Goal: Task Accomplishment & Management: Manage account settings

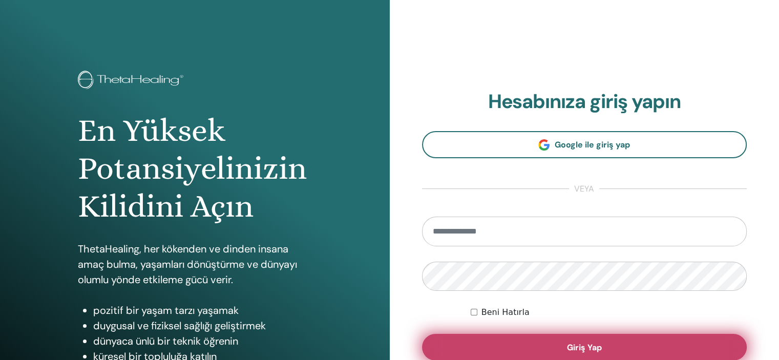
type input "**********"
click at [533, 349] on button "Giriş Yap" at bounding box center [584, 347] width 325 height 27
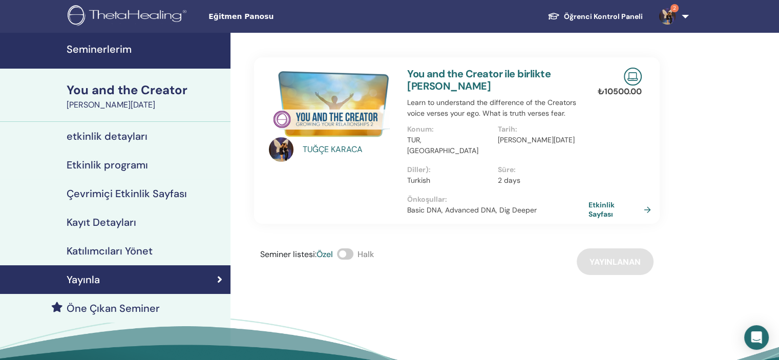
click at [668, 20] on img at bounding box center [667, 16] width 16 height 16
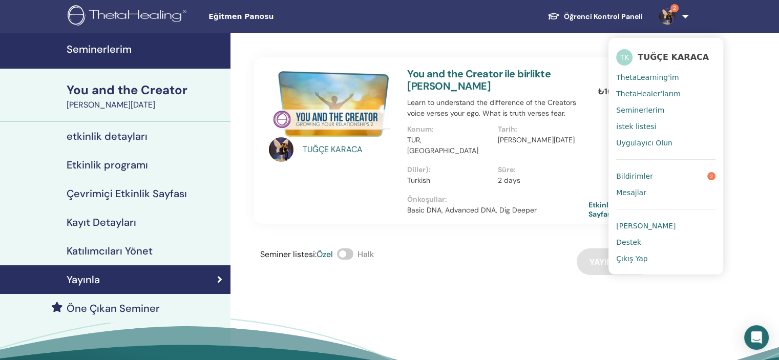
click at [678, 181] on link "Bildirimler 2" at bounding box center [665, 176] width 99 height 16
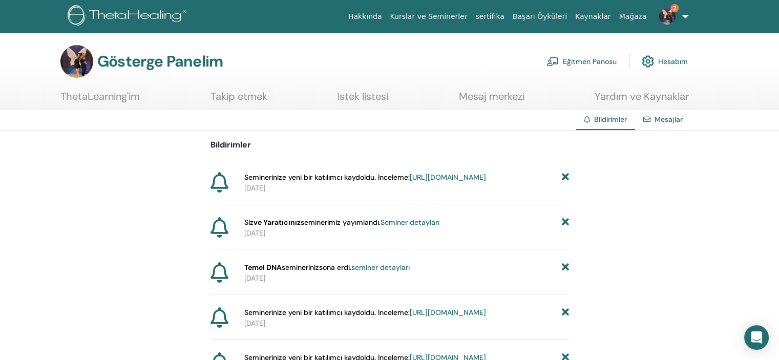
click at [460, 182] on font "https://member.thetahealing.com/instructor/seminar/374783/attendees" at bounding box center [448, 177] width 76 height 9
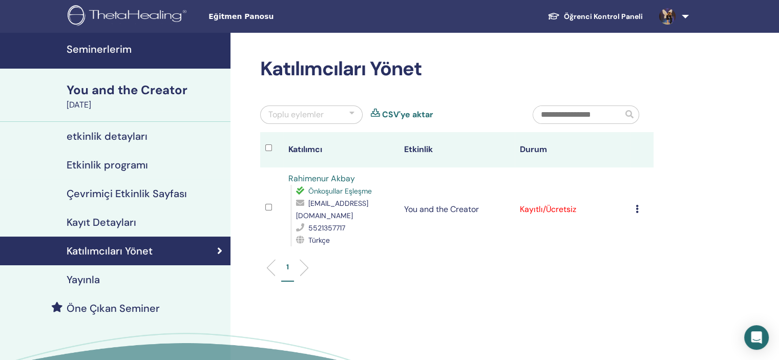
click at [636, 210] on icon at bounding box center [637, 209] width 3 height 8
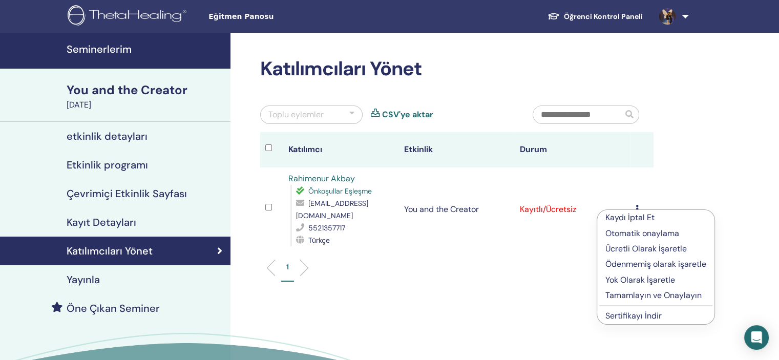
click at [637, 295] on p "Tamamlayın ve Onaylayın" at bounding box center [656, 295] width 101 height 12
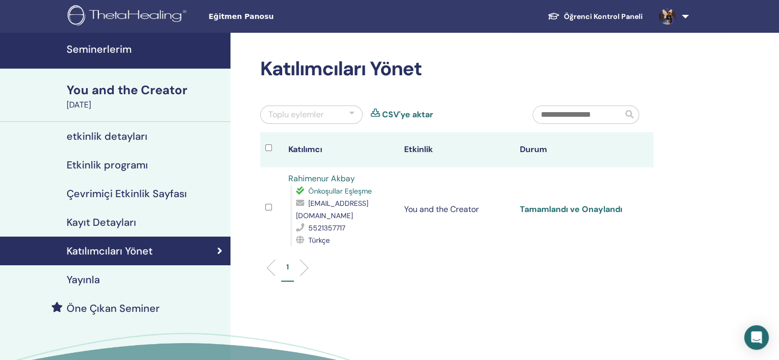
click at [578, 211] on link "Tamamlandı ve Onaylandı" at bounding box center [571, 209] width 102 height 11
click at [684, 16] on link at bounding box center [672, 16] width 42 height 33
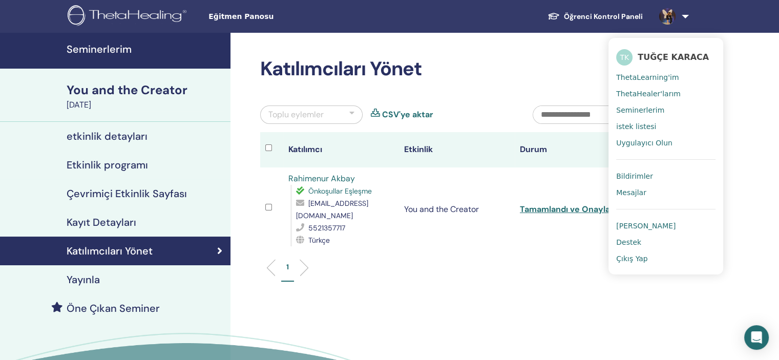
click at [645, 256] on span "Çıkış Yap" at bounding box center [632, 258] width 32 height 9
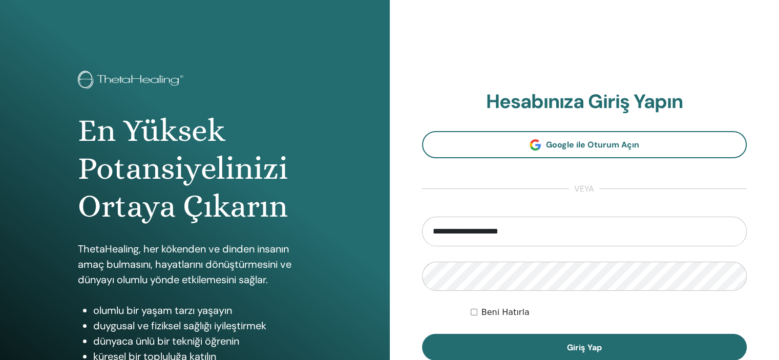
click at [600, 234] on input "**********" at bounding box center [584, 232] width 325 height 30
type input "**********"
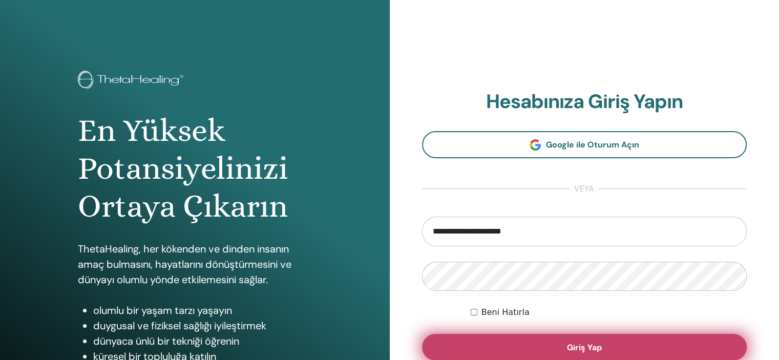
click at [631, 354] on button "Giriş Yap" at bounding box center [584, 347] width 325 height 27
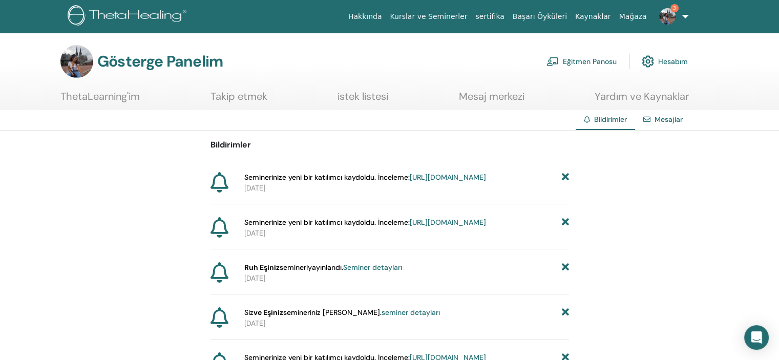
click at [410, 182] on font "[URL][DOMAIN_NAME]" at bounding box center [448, 177] width 76 height 9
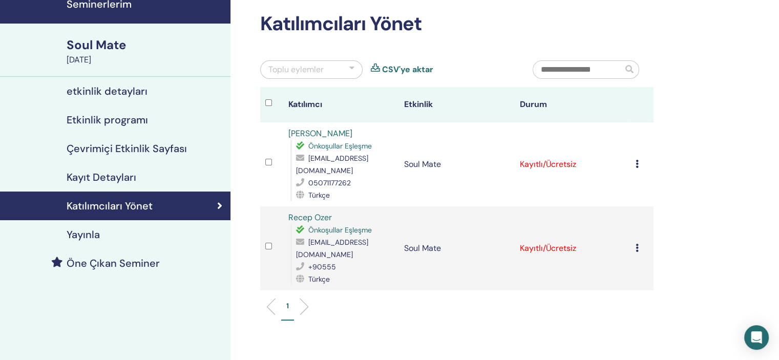
scroll to position [40, 0]
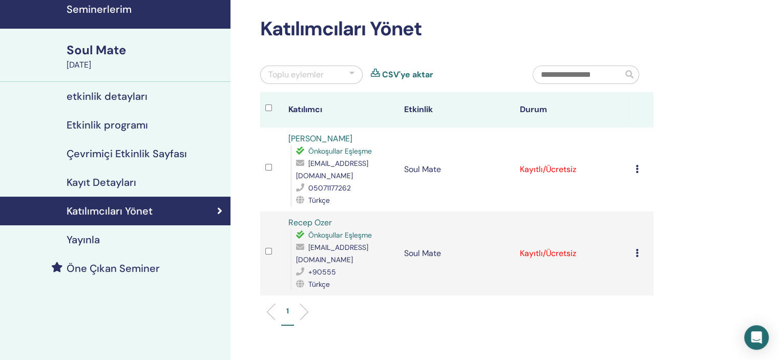
click at [637, 168] on icon at bounding box center [637, 169] width 3 height 8
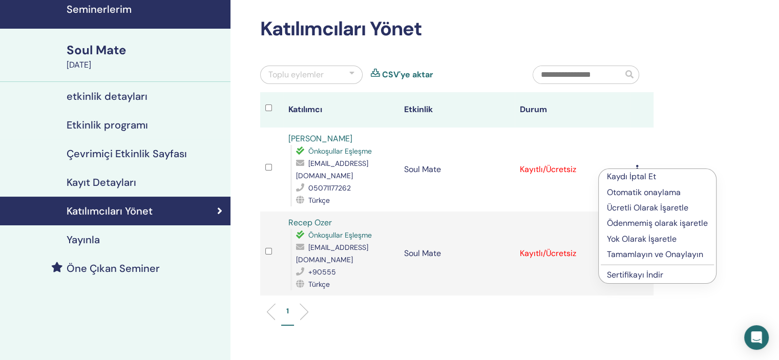
click at [660, 254] on p "Tamamlayın ve Onaylayın" at bounding box center [657, 254] width 101 height 12
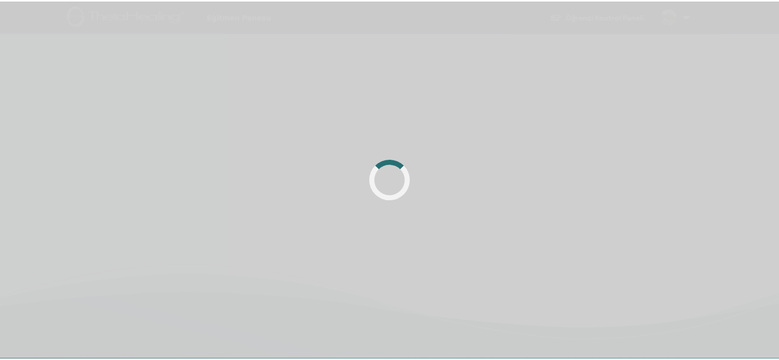
scroll to position [40, 0]
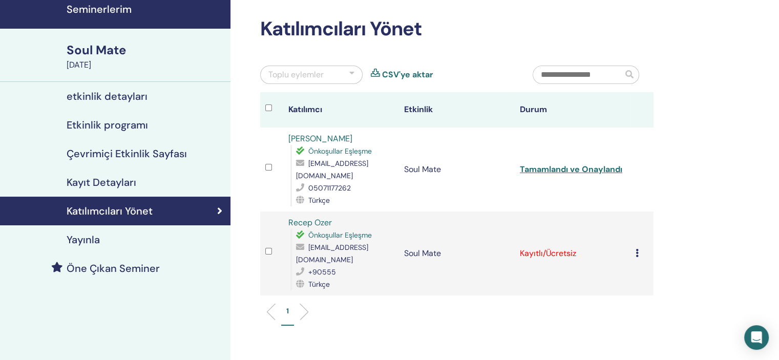
click at [639, 255] on div "Kaydı İptal Et Otomatik onaylama Ücretli Olarak İşaretle Ödenmemiş olarak işare…" at bounding box center [642, 253] width 13 height 12
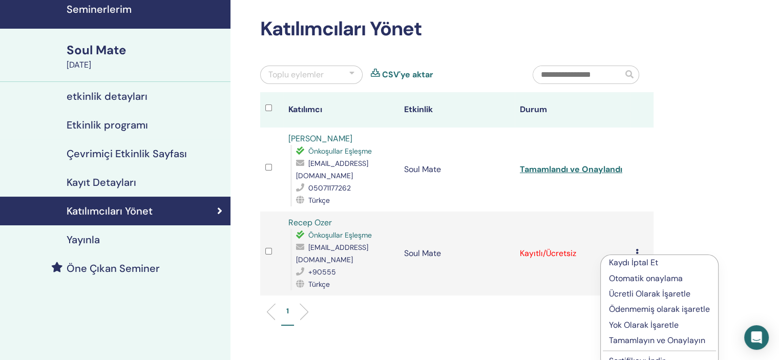
click at [662, 338] on p "Tamamlayın ve Onaylayın" at bounding box center [659, 341] width 101 height 12
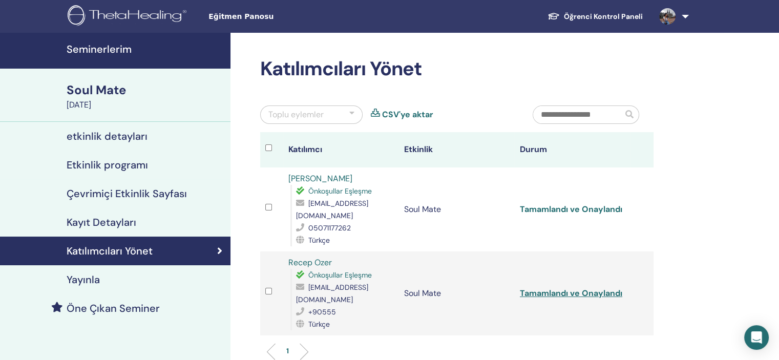
click at [587, 204] on link "Tamamlandı ve Onaylandı" at bounding box center [571, 209] width 102 height 11
click at [605, 295] on link "Tamamlandı ve Onaylandı" at bounding box center [571, 293] width 102 height 11
click at [318, 262] on link "Recep Ozer" at bounding box center [310, 262] width 44 height 11
click at [326, 178] on link "NURGÜL DURU" at bounding box center [320, 178] width 64 height 11
click at [665, 19] on img at bounding box center [667, 16] width 16 height 16
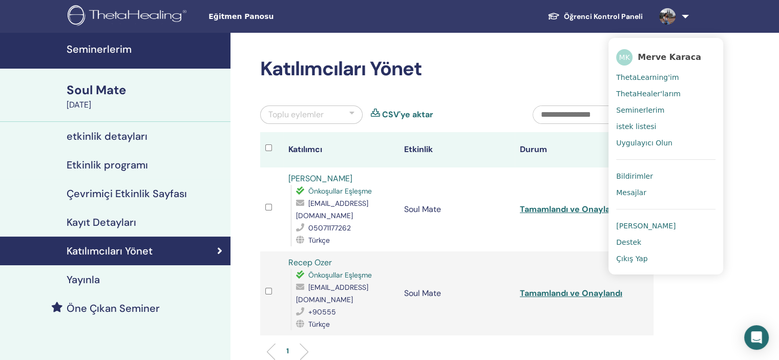
click at [666, 57] on span "Merve Karaca" at bounding box center [670, 57] width 64 height 11
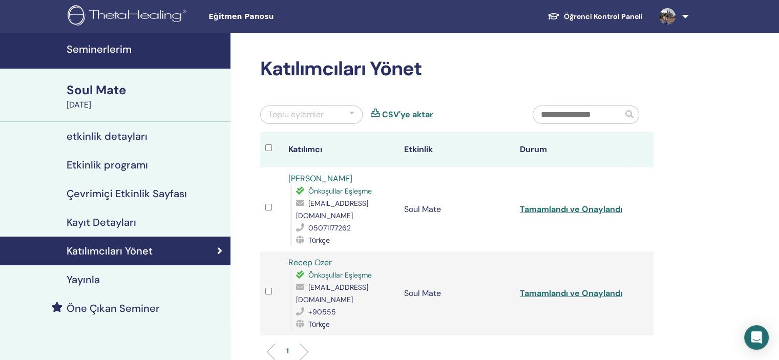
click at [635, 15] on link "Öğrenci Kontrol Paneli" at bounding box center [595, 16] width 112 height 19
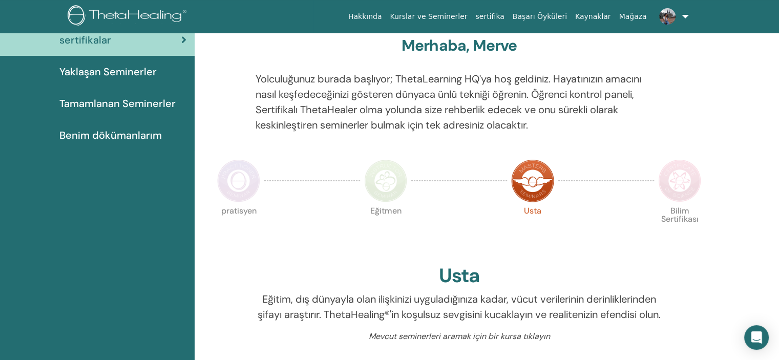
scroll to position [14, 0]
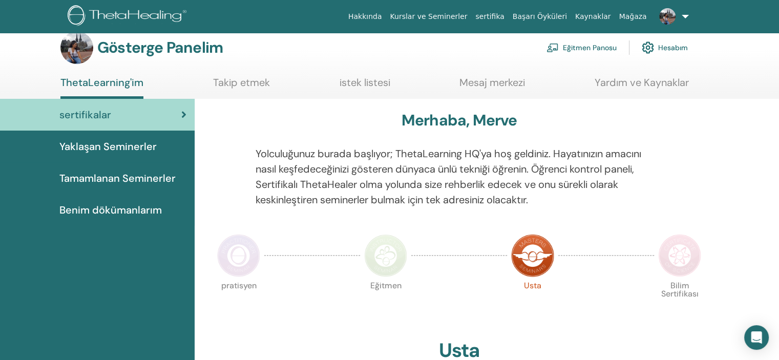
click at [130, 180] on font "Tamamlanan Seminerler" at bounding box center [117, 178] width 116 height 13
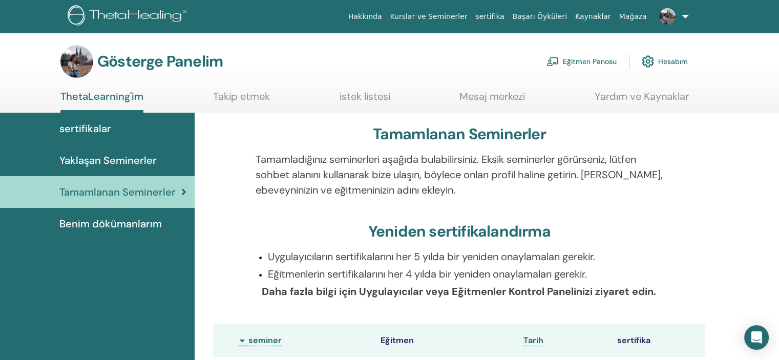
click at [256, 99] on font "Takip etmek" at bounding box center [241, 96] width 57 height 13
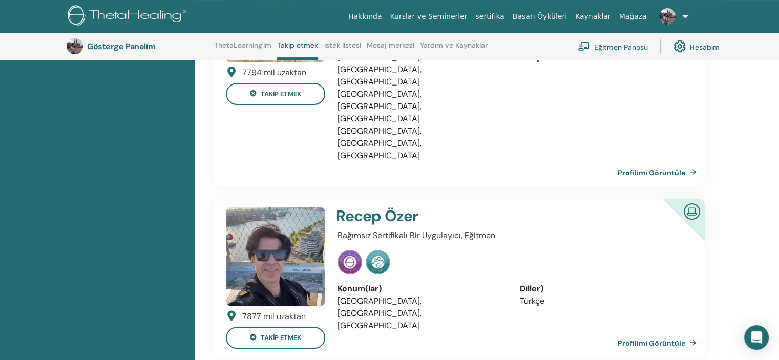
scroll to position [202, 0]
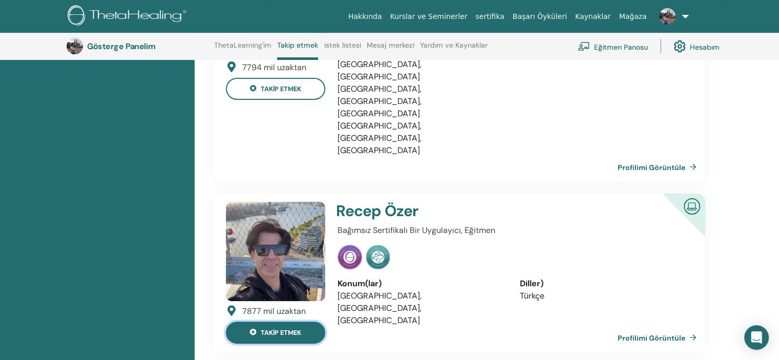
click at [252, 329] on icon at bounding box center [253, 332] width 7 height 7
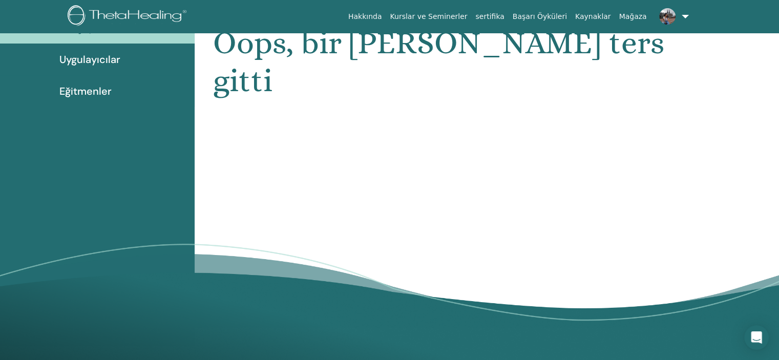
scroll to position [0, 0]
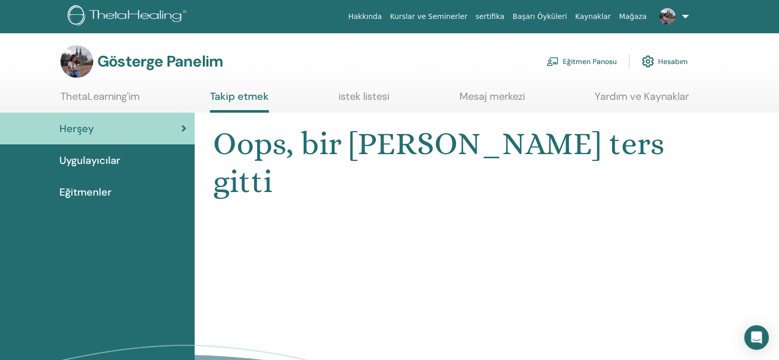
click at [365, 98] on font "istek listesi" at bounding box center [364, 96] width 51 height 13
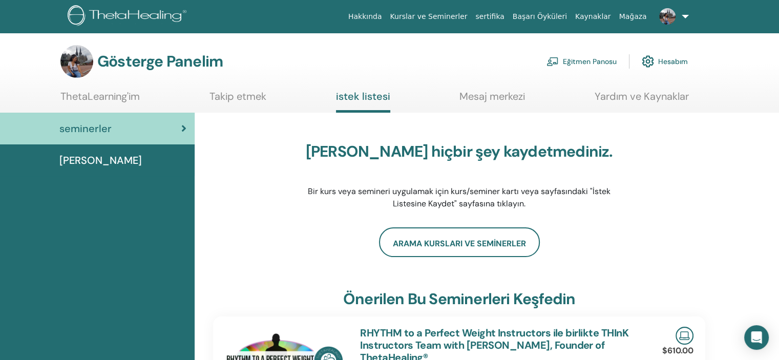
click at [242, 100] on font "Takip etmek" at bounding box center [238, 96] width 57 height 13
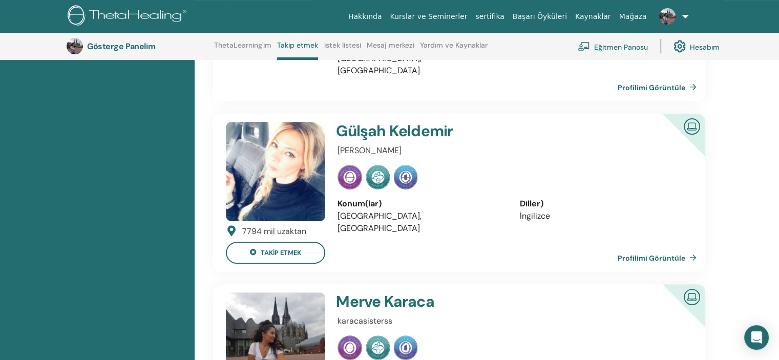
scroll to position [287, 0]
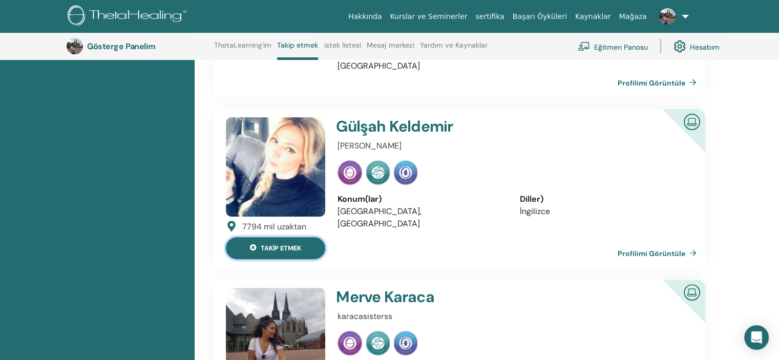
click at [252, 245] on icon at bounding box center [253, 248] width 7 height 7
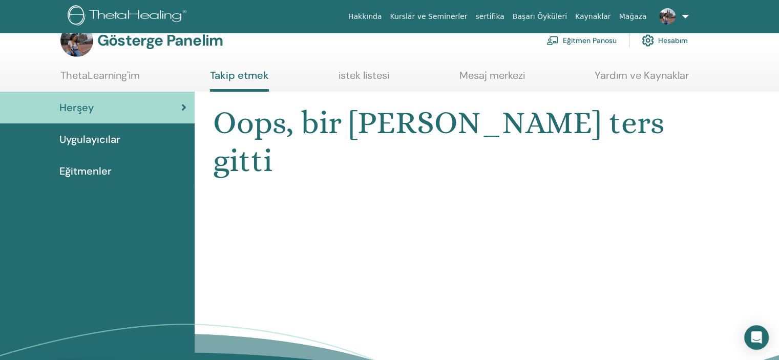
scroll to position [0, 0]
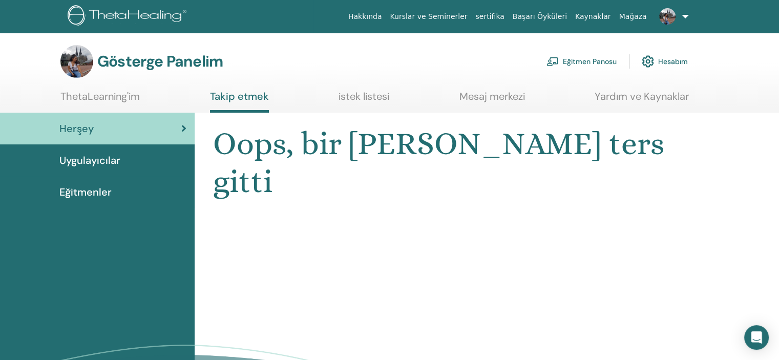
click at [360, 95] on font "istek listesi" at bounding box center [364, 96] width 51 height 13
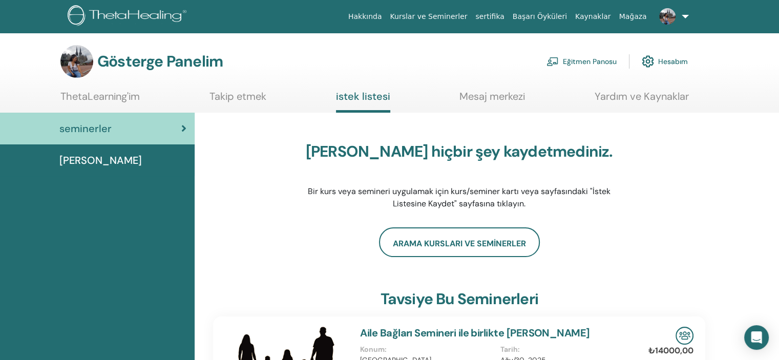
click at [237, 100] on font "Takip etmek" at bounding box center [238, 96] width 57 height 13
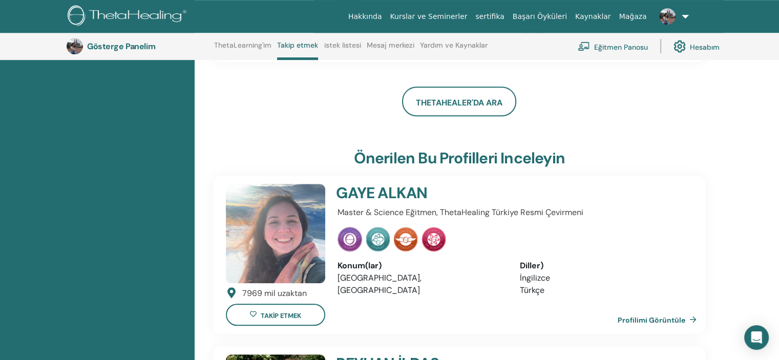
scroll to position [809, 0]
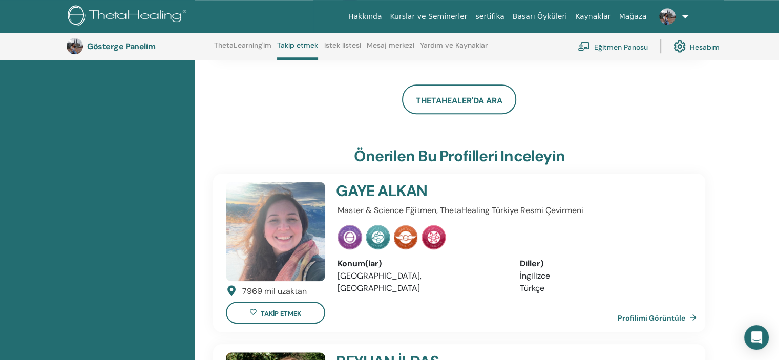
click at [678, 314] on font "Profilimi Görüntüle" at bounding box center [652, 318] width 68 height 9
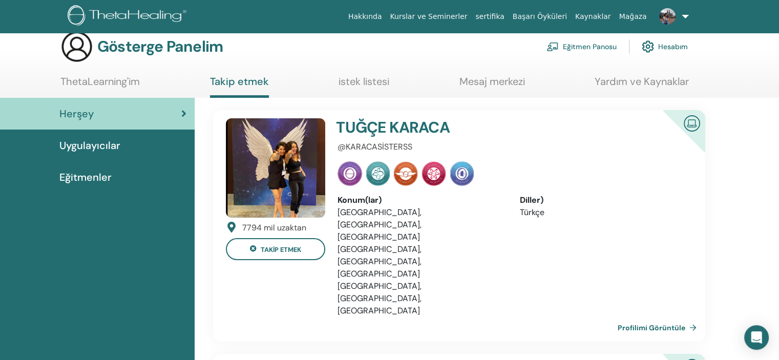
scroll to position [11, 0]
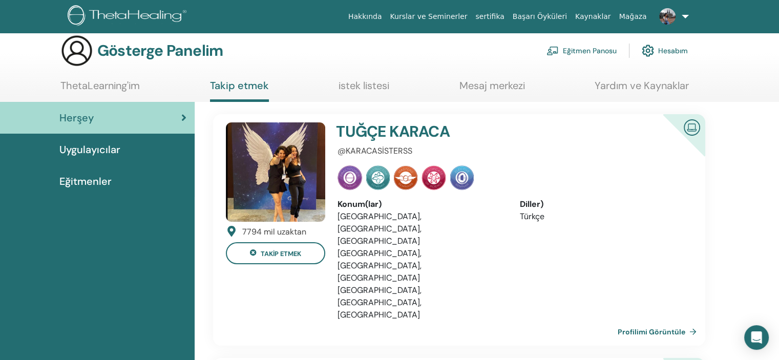
click at [647, 327] on font "Profilimi Görüntüle" at bounding box center [652, 331] width 68 height 9
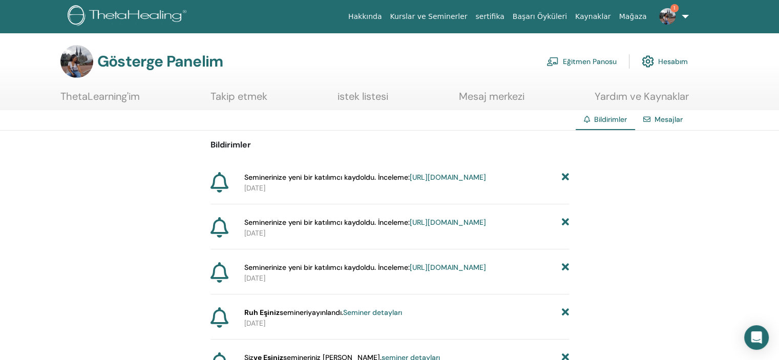
click at [448, 182] on font "https://member.thetahealing.com/instructor/seminar/374709/attendees" at bounding box center [448, 177] width 76 height 9
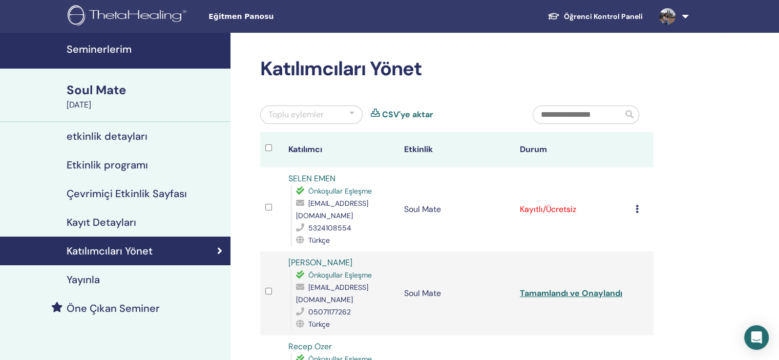
click at [636, 205] on icon at bounding box center [637, 209] width 3 height 8
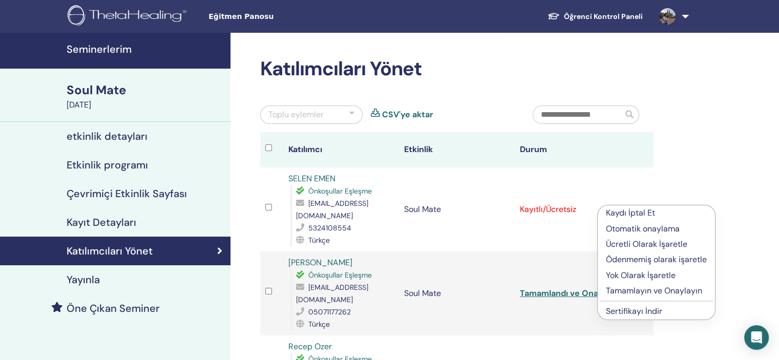
click at [645, 290] on p "Tamamlayın ve Onaylayın" at bounding box center [656, 291] width 101 height 12
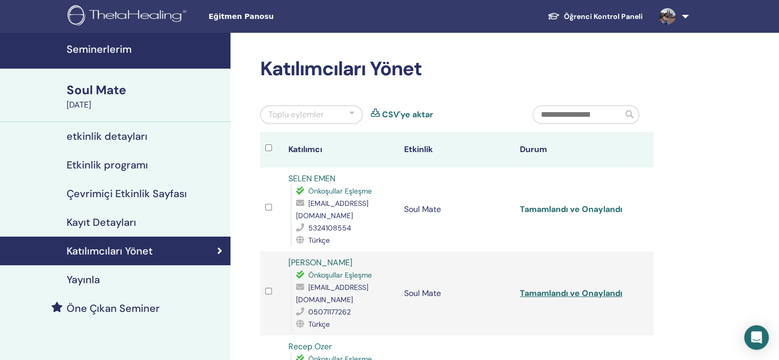
click at [605, 204] on link "Tamamlandı ve Onaylandı" at bounding box center [571, 209] width 102 height 11
click at [244, 17] on span "Eğitmen Panosu" at bounding box center [286, 16] width 154 height 11
click at [111, 48] on h4 "Seminerlerim" at bounding box center [146, 49] width 158 height 12
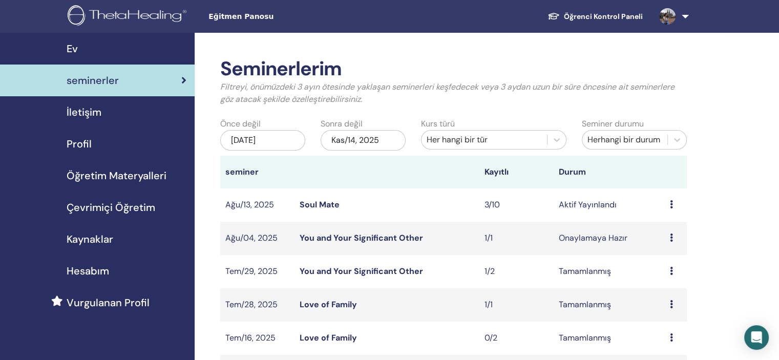
click at [90, 275] on span "Hesabım" at bounding box center [88, 270] width 43 height 15
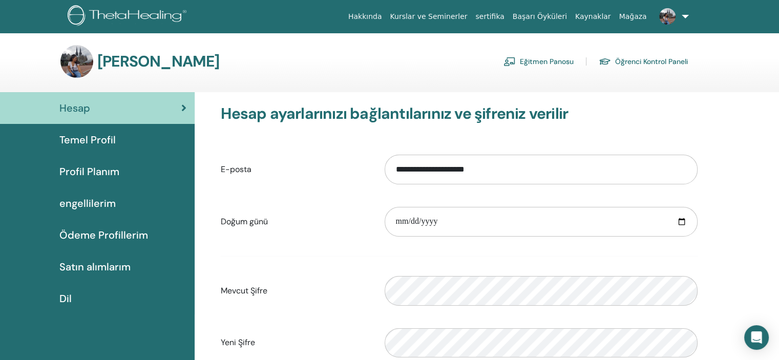
click at [551, 18] on font "Başarı Öyküleri" at bounding box center [540, 16] width 54 height 8
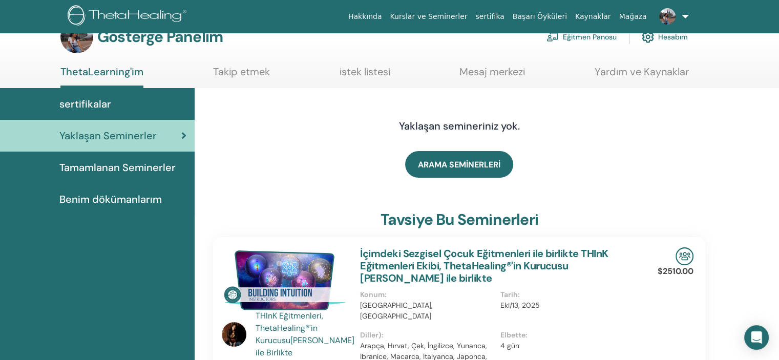
scroll to position [33, 0]
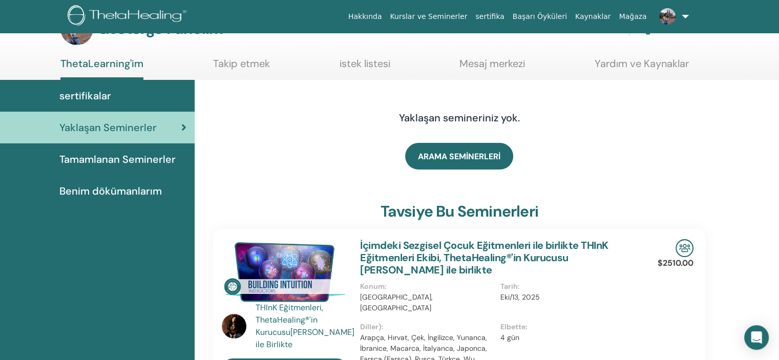
click at [121, 159] on font "Tamamlanan Seminerler" at bounding box center [117, 159] width 116 height 13
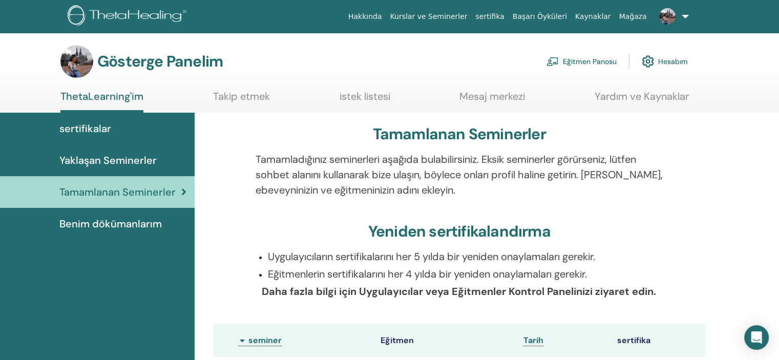
click at [100, 221] on font "Benim dökümanlarım" at bounding box center [110, 223] width 102 height 13
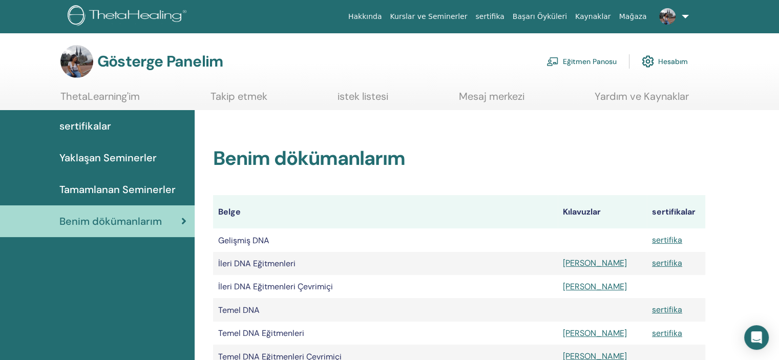
click at [599, 61] on font "Eğitmen Panosu" at bounding box center [590, 61] width 54 height 9
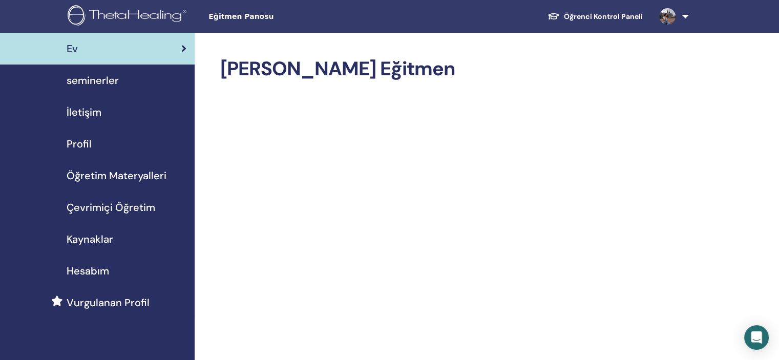
click at [108, 148] on div "Profil" at bounding box center [97, 143] width 178 height 15
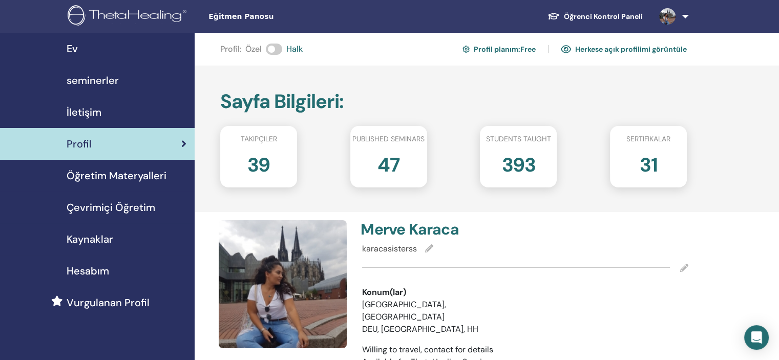
click at [680, 19] on link at bounding box center [672, 16] width 42 height 33
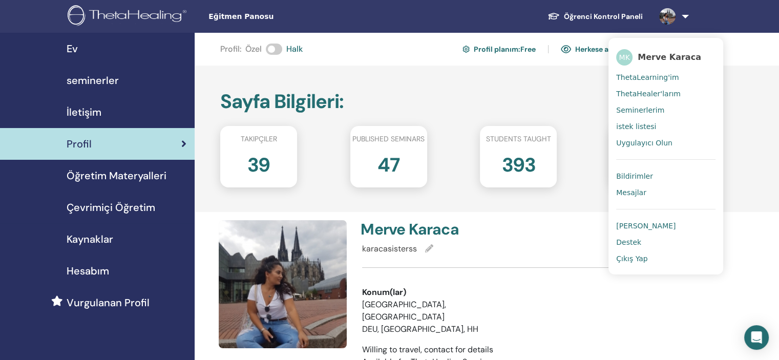
click at [627, 257] on span "Çıkış Yap" at bounding box center [632, 258] width 32 height 9
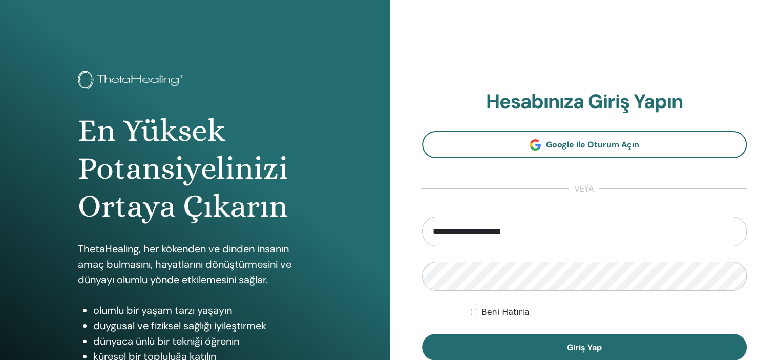
click at [608, 241] on input "**********" at bounding box center [584, 232] width 325 height 30
type input "**********"
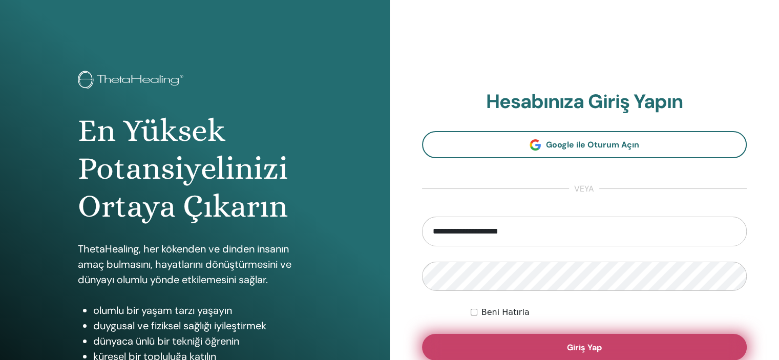
click at [592, 344] on font "Giriş Yap" at bounding box center [584, 347] width 35 height 11
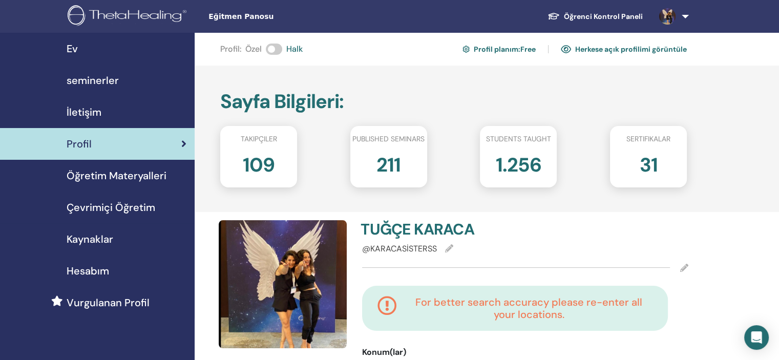
click at [679, 19] on span at bounding box center [667, 16] width 25 height 8
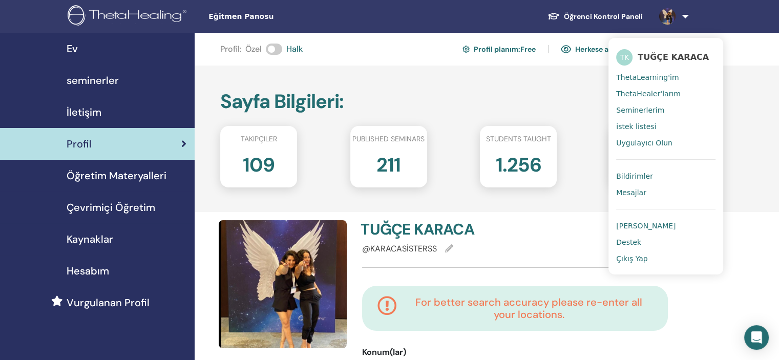
click at [637, 260] on span "Çıkış Yap" at bounding box center [632, 258] width 32 height 9
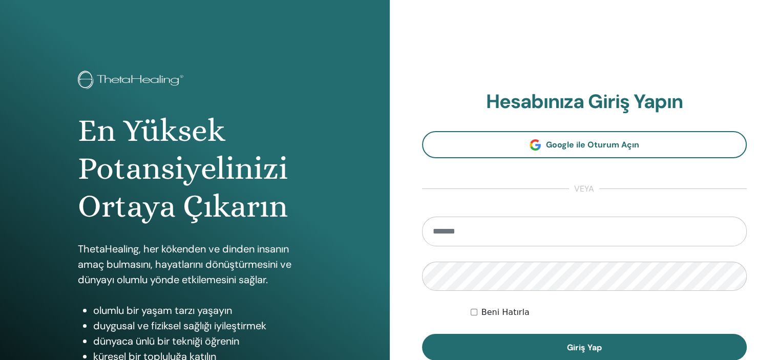
type input "**********"
